Goal: Use online tool/utility: Utilize a website feature to perform a specific function

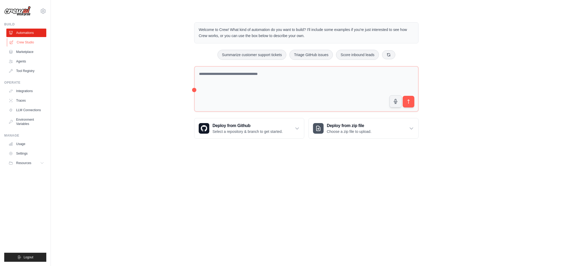
click at [25, 41] on link "Crew Studio" at bounding box center [27, 42] width 40 height 8
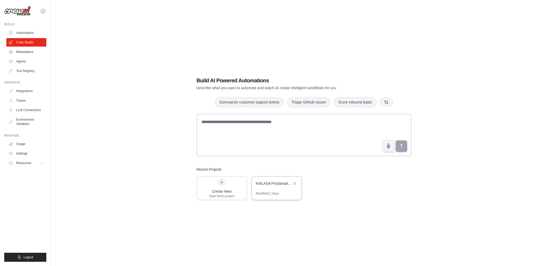
click at [279, 184] on div "KAILASA Proclamation Campaign Automation" at bounding box center [274, 183] width 36 height 5
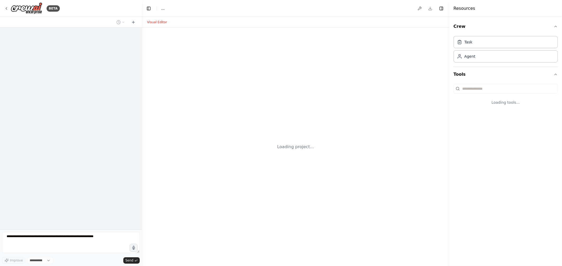
select select "****"
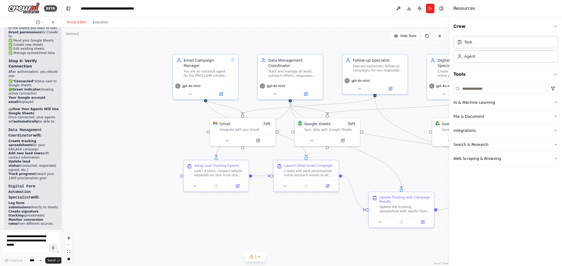
scroll to position [4435, 0]
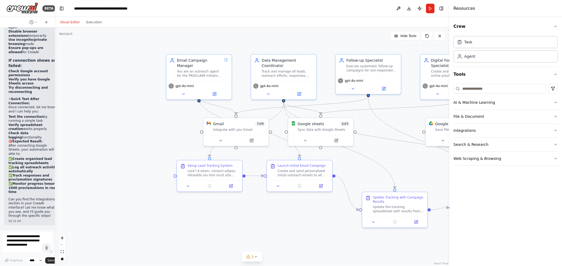
drag, startPoint x: 141, startPoint y: 75, endPoint x: 37, endPoint y: 65, distance: 104.6
click at [37, 65] on div "BETA Enriching persons about KAILASA, United Ancient Nations, making calls, sen…" at bounding box center [27, 133] width 55 height 266
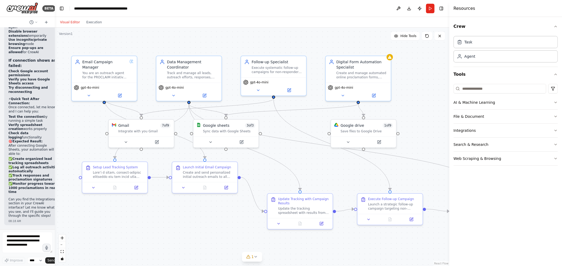
drag, startPoint x: 268, startPoint y: 212, endPoint x: 173, endPoint y: 214, distance: 94.8
click at [173, 214] on div ".deletable-edge-delete-btn { width: 20px; height: 20px; border: 0px solid #ffff…" at bounding box center [252, 147] width 395 height 239
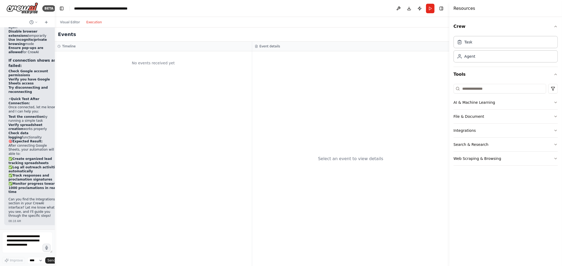
click at [90, 22] on button "Execution" at bounding box center [94, 22] width 22 height 6
click at [430, 9] on button "Run" at bounding box center [430, 9] width 8 height 10
